Goal: Transaction & Acquisition: Download file/media

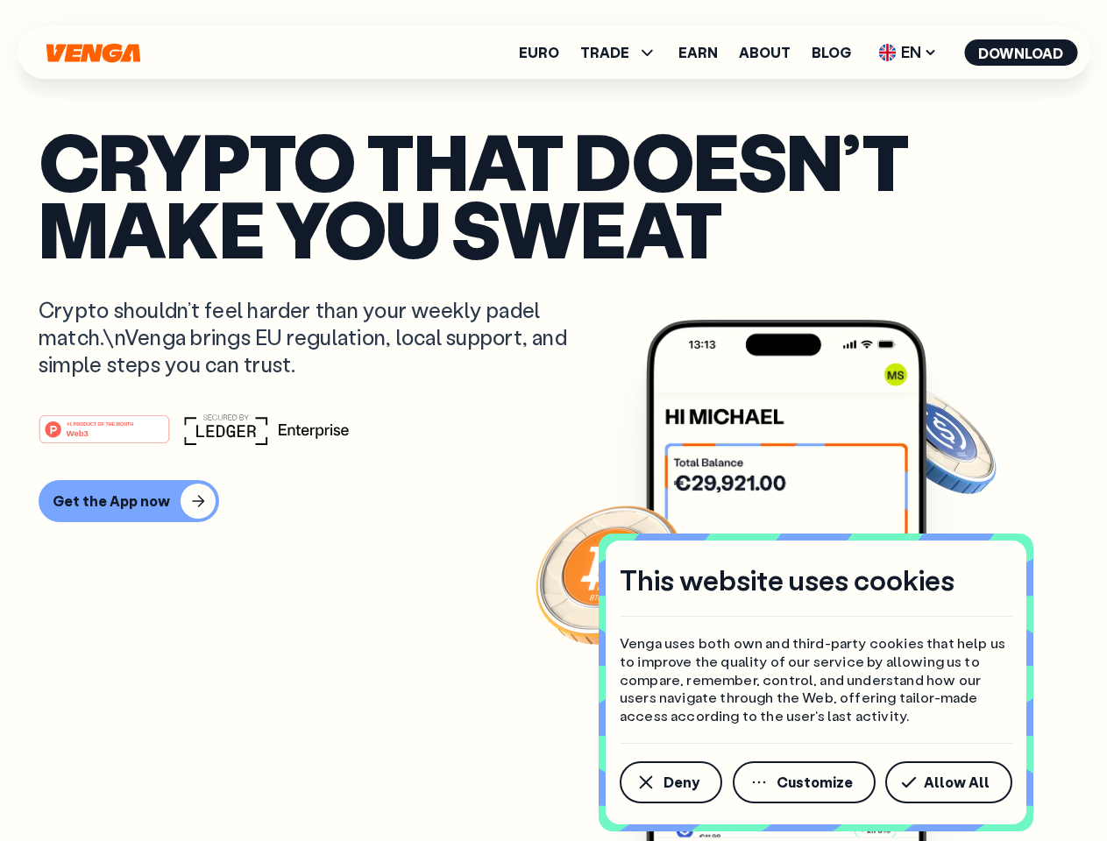
click at [553, 421] on div "#1 PRODUCT OF THE MONTH Web3" at bounding box center [554, 430] width 1030 height 32
click at [670, 783] on span "Deny" at bounding box center [681, 783] width 36 height 14
click at [805, 783] on img at bounding box center [786, 613] width 280 height 587
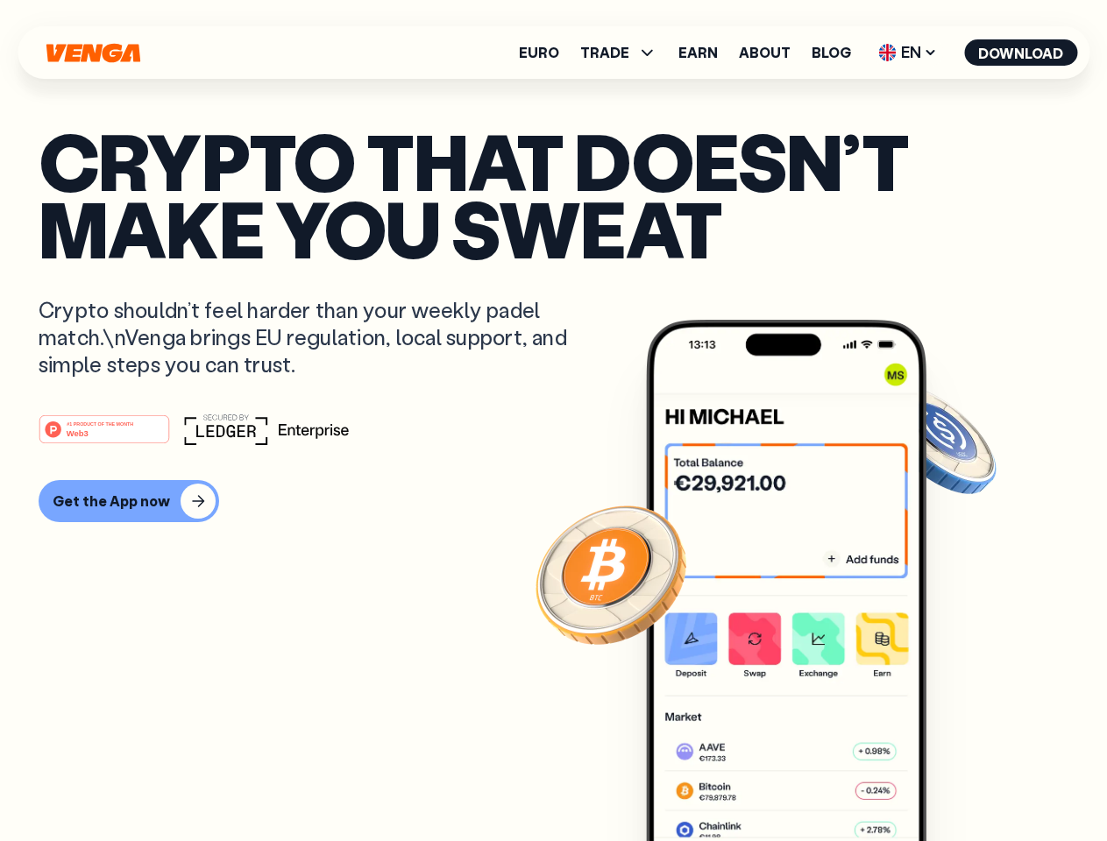
click at [952, 783] on article "Crypto that doesn’t make you sweat Crypto shouldn’t feel harder than your weekl…" at bounding box center [554, 455] width 1030 height 657
click at [624, 53] on span "TRADE" at bounding box center [604, 53] width 49 height 14
click at [908, 53] on span "EN" at bounding box center [907, 53] width 71 height 28
click at [1021, 53] on button "Download" at bounding box center [1020, 52] width 113 height 26
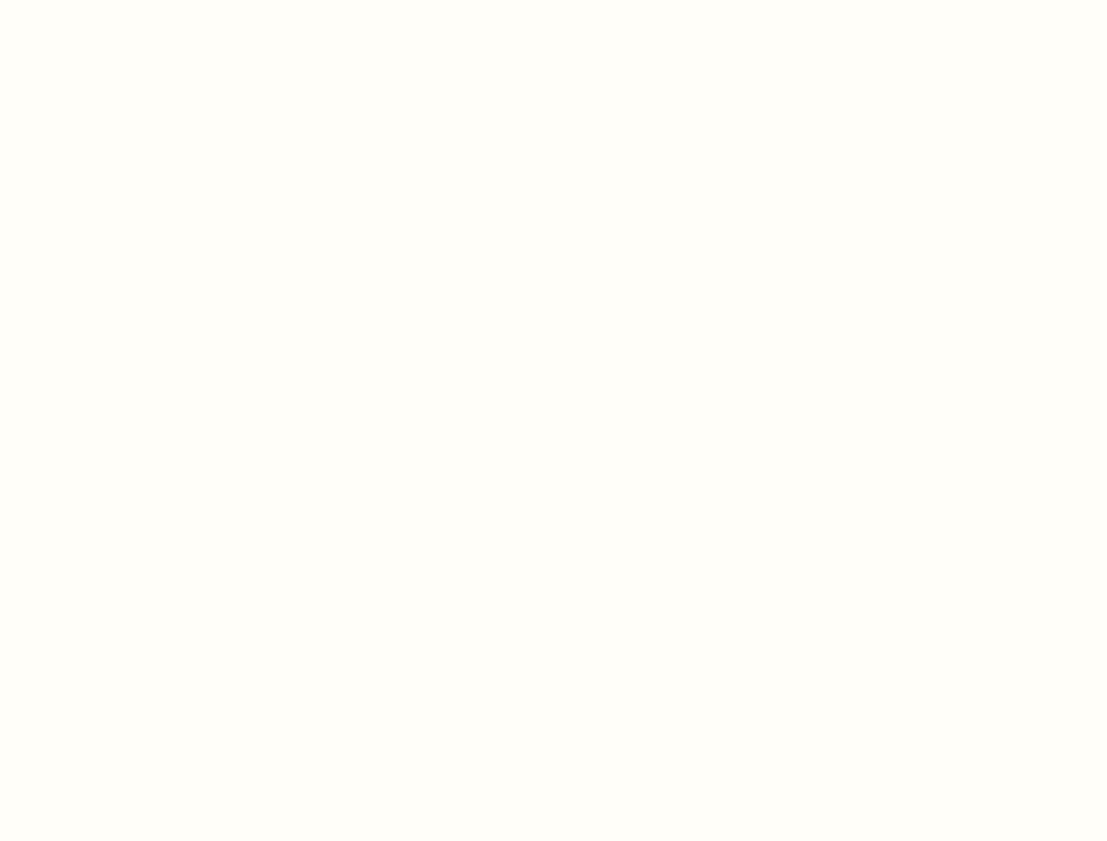
click at [553, 0] on html "This website uses cookies Venga uses both own and third-party cookies that help…" at bounding box center [553, 0] width 1107 height 0
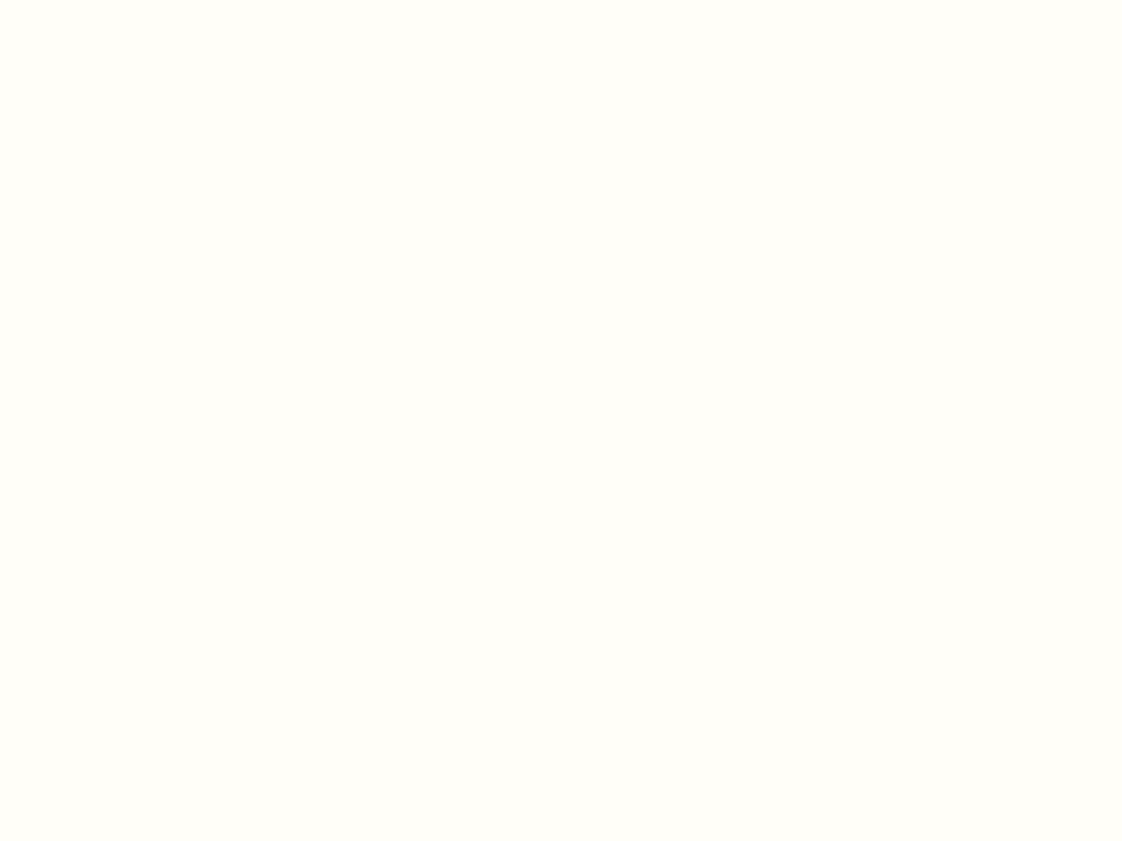
click at [126, 0] on html "This website uses cookies Venga uses both own and third-party cookies that help…" at bounding box center [561, 0] width 1122 height 0
click at [107, 0] on html "This website uses cookies Venga uses both own and third-party cookies that help…" at bounding box center [561, 0] width 1122 height 0
